Goal: Task Accomplishment & Management: Complete application form

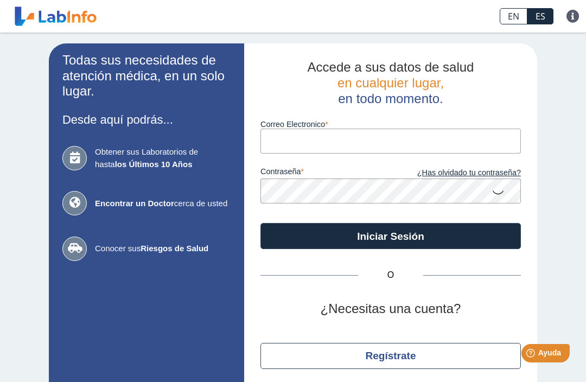
click at [451, 135] on input "Correo Electronico" at bounding box center [390, 141] width 260 height 24
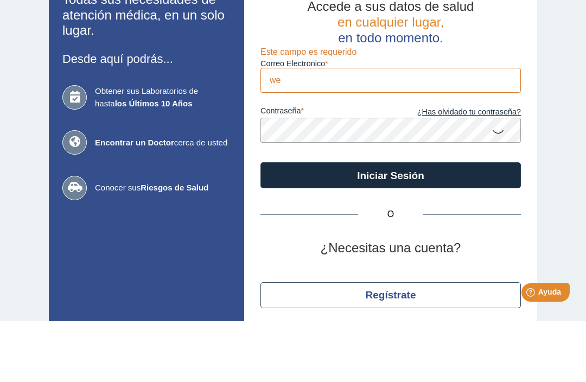
click at [541, 55] on div "Todas sus necesidades de atención médica, en un solo lugar. Desde aquí podrás..…" at bounding box center [293, 228] width 586 height 390
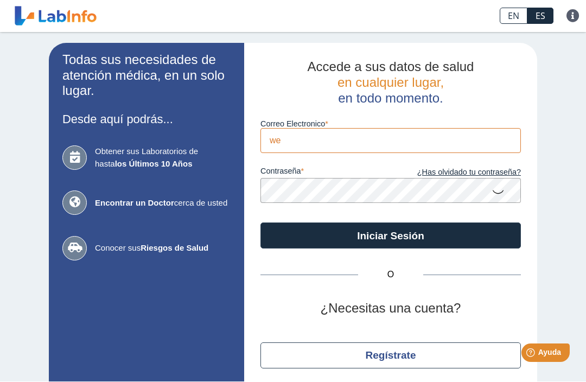
click at [473, 138] on input "we" at bounding box center [390, 141] width 260 height 24
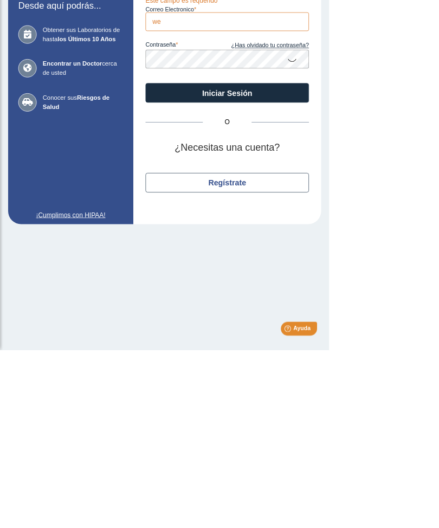
scroll to position [61, 0]
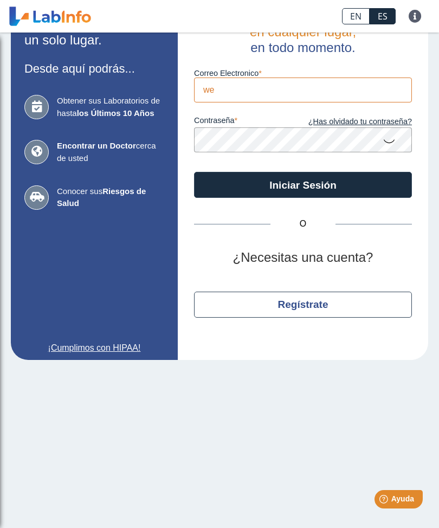
click at [397, 78] on input "we" at bounding box center [303, 90] width 218 height 24
click at [330, 80] on input "we" at bounding box center [303, 90] width 218 height 24
type input "w"
click at [309, 81] on input "Correo Electronico" at bounding box center [303, 90] width 218 height 24
click at [323, 84] on input "Correo Electronico" at bounding box center [303, 90] width 218 height 24
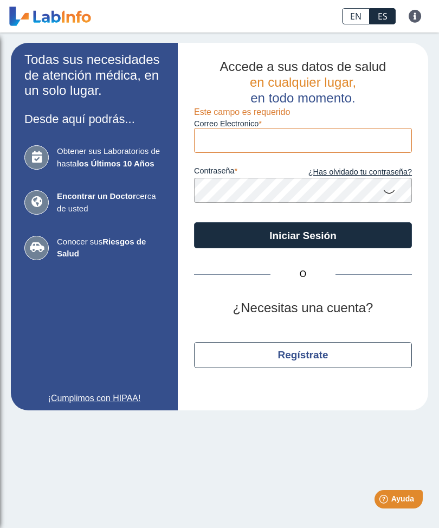
scroll to position [1, 0]
click at [306, 136] on input "Correo Electronico" at bounding box center [303, 140] width 218 height 24
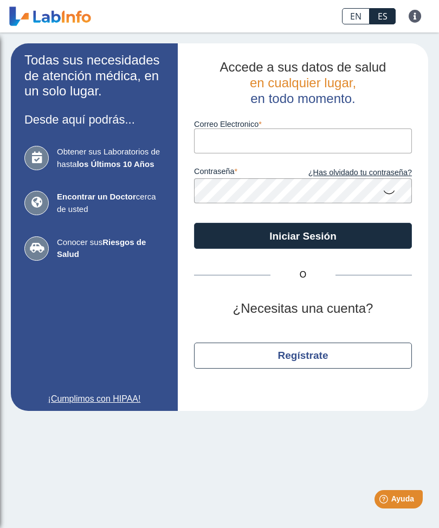
click at [270, 136] on input "Correo Electronico" at bounding box center [303, 141] width 218 height 24
